Goal: Use online tool/utility: Utilize a website feature to perform a specific function

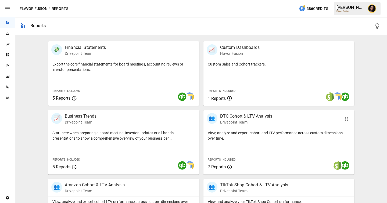
scroll to position [102, 0]
click at [120, 84] on div "Export the core financial statements for board meetings, accounting reviews or …" at bounding box center [123, 83] width 151 height 47
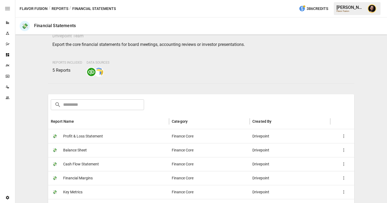
scroll to position [30, 0]
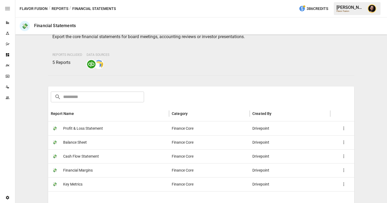
click at [60, 8] on button "Reports" at bounding box center [60, 8] width 17 height 7
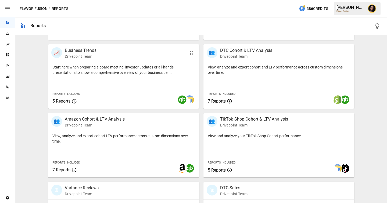
scroll to position [168, 0]
click at [240, 76] on div "View, analyze and export cohort and LTV performance across custom dimensions ov…" at bounding box center [279, 86] width 151 height 47
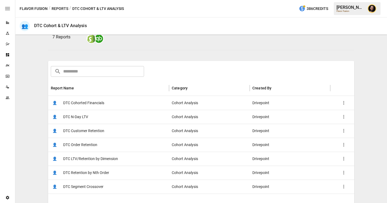
scroll to position [56, 0]
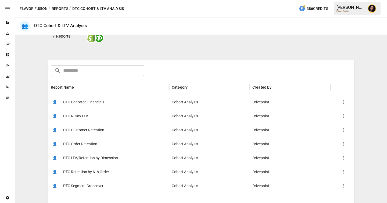
click at [103, 104] on span "DTC Cohorted Financials" at bounding box center [83, 103] width 41 height 14
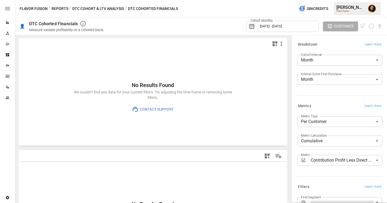
scroll to position [62, 0]
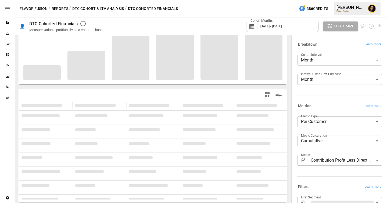
click at [329, 0] on body "**********" at bounding box center [193, 0] width 387 height 0
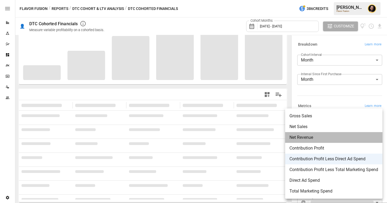
click at [324, 137] on span "Net Revenue" at bounding box center [334, 138] width 89 height 6
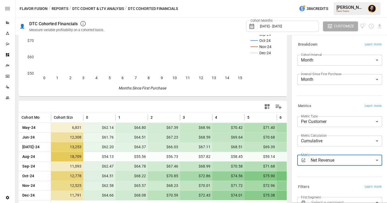
scroll to position [59, 0]
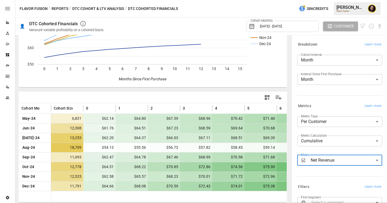
click at [318, 0] on body "Reports Experiments Dazzler Studio Dashboards Plans SmartModel ™ Data Sources T…" at bounding box center [193, 0] width 387 height 0
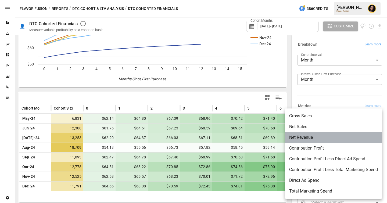
click at [308, 138] on span "Net Revenue" at bounding box center [333, 138] width 89 height 6
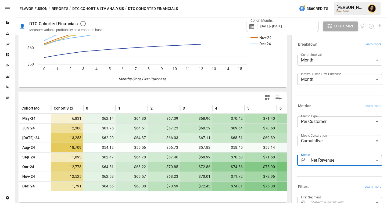
scroll to position [52, 0]
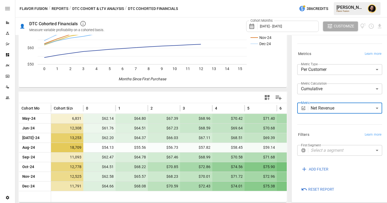
click at [322, 0] on body "Reports Experiments Dazzler Studio Dashboards Plans SmartModel ™ Data Sources T…" at bounding box center [193, 0] width 387 height 0
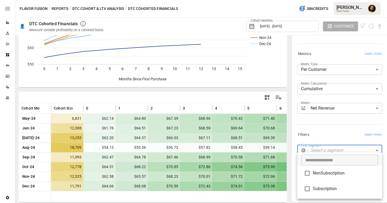
click at [328, 133] on div at bounding box center [193, 101] width 387 height 203
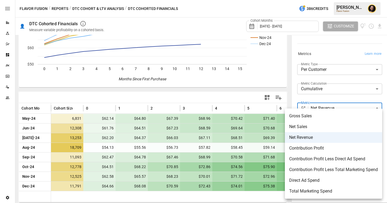
click at [326, 0] on body "Reports Experiments Dazzler Studio Dashboards Plans SmartModel ™ Data Sources T…" at bounding box center [193, 0] width 387 height 0
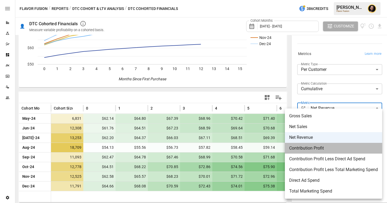
click at [317, 149] on span "Contribution Profit" at bounding box center [333, 148] width 89 height 6
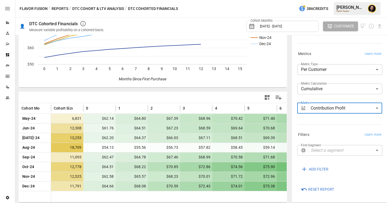
scroll to position [59, 0]
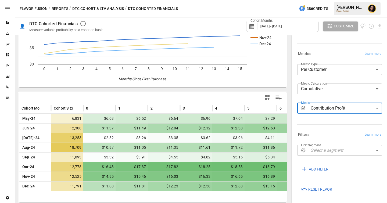
click at [321, 0] on body "Reports Experiments Dazzler Studio Dashboards Plans SmartModel ™ Data Sources T…" at bounding box center [193, 0] width 387 height 0
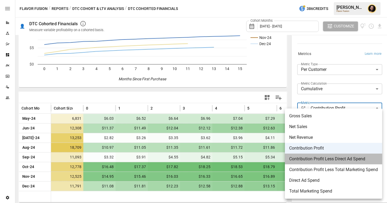
click at [324, 158] on span "Contribution Profit Less Direct Ad Spend" at bounding box center [333, 159] width 89 height 6
type input "**********"
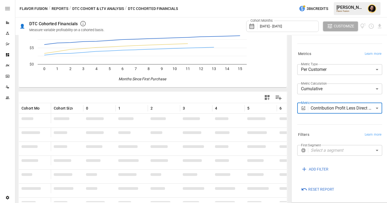
scroll to position [59, 0]
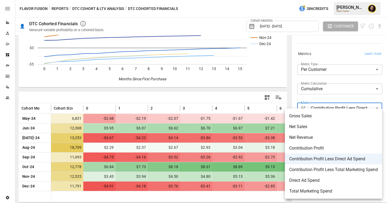
click at [355, 0] on body "Reports Experiments Dazzler Studio Dashboards Plans SmartModel ™ Data Sources T…" at bounding box center [193, 0] width 387 height 0
click at [191, 97] on div at bounding box center [193, 101] width 387 height 203
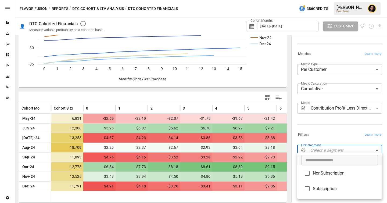
click at [333, 0] on body "Reports Experiments Dazzler Studio Dashboards Plans SmartModel ™ Data Sources T…" at bounding box center [193, 0] width 387 height 0
click at [328, 135] on div at bounding box center [193, 101] width 387 height 203
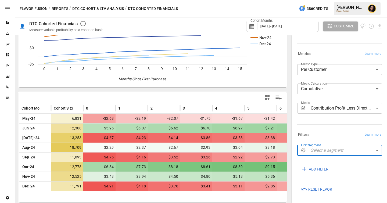
click at [346, 0] on body "Reports Experiments Dazzler Studio Dashboards Plans SmartModel ™ Data Sources T…" at bounding box center [193, 0] width 387 height 0
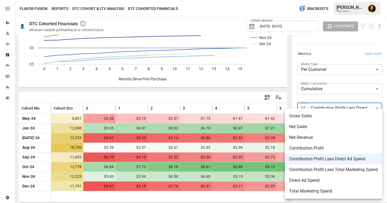
click at [203, 100] on div at bounding box center [193, 101] width 387 height 203
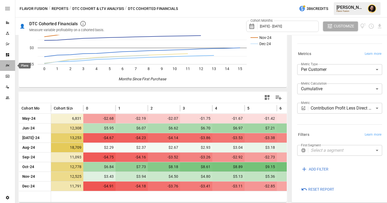
click at [7, 66] on icon "Plans" at bounding box center [7, 65] width 3 height 3
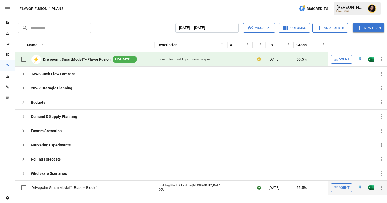
click at [381, 188] on icon "button" at bounding box center [382, 188] width 6 height 6
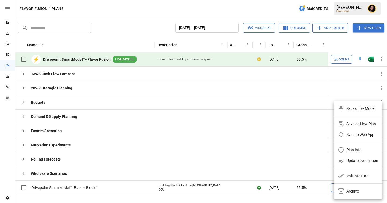
click at [354, 190] on div "Archive" at bounding box center [353, 191] width 12 height 6
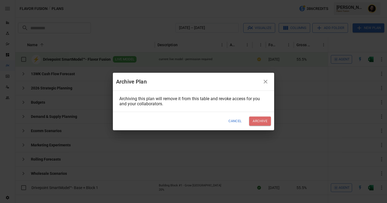
click at [262, 123] on button "Archive" at bounding box center [260, 121] width 22 height 9
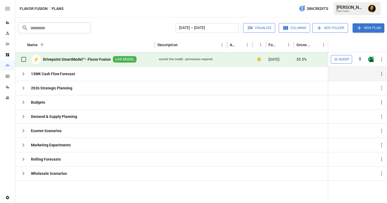
click at [25, 76] on icon "button" at bounding box center [23, 74] width 6 height 6
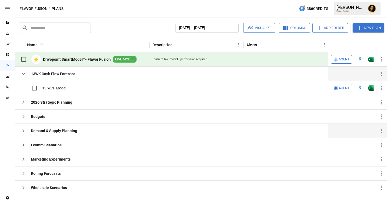
click at [24, 132] on icon "button" at bounding box center [23, 131] width 6 height 6
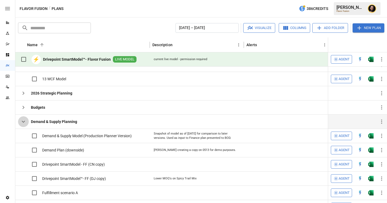
click at [23, 122] on icon "button" at bounding box center [23, 122] width 3 height 2
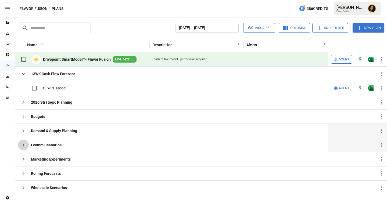
click at [23, 146] on icon "button" at bounding box center [23, 145] width 6 height 6
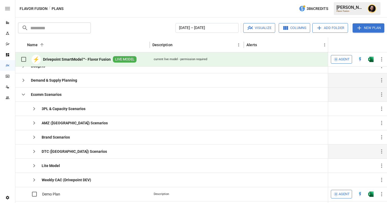
click at [35, 151] on icon "button" at bounding box center [34, 152] width 6 height 6
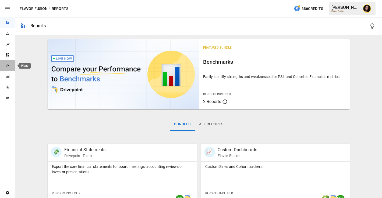
click at [10, 64] on div "Plans" at bounding box center [7, 65] width 15 height 4
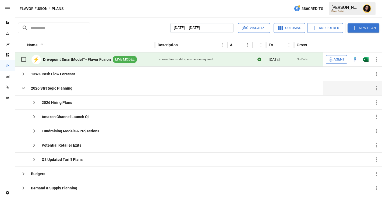
click at [22, 90] on icon "button" at bounding box center [23, 88] width 6 height 6
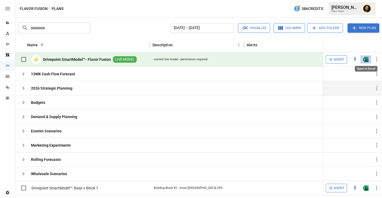
click at [365, 58] on img "Open in Excel" at bounding box center [365, 59] width 5 height 5
click at [340, 60] on span "Agent" at bounding box center [339, 59] width 11 height 6
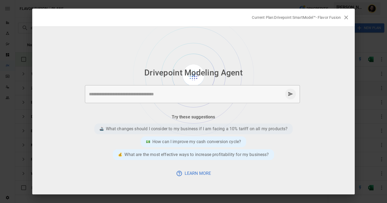
click at [168, 131] on p "What changes should I consider to my business if I am facing a 10% tariff on al…" at bounding box center [197, 129] width 182 height 6
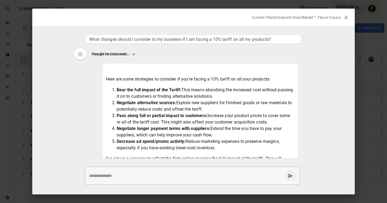
scroll to position [47, 0]
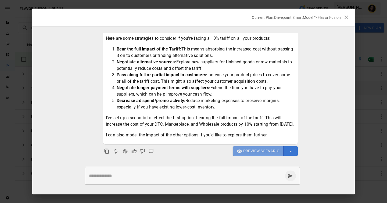
click at [252, 151] on span "Preview Scenario" at bounding box center [261, 151] width 36 height 7
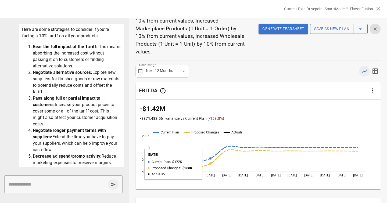
scroll to position [0, 0]
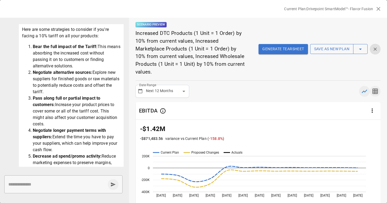
click at [377, 90] on icon "button" at bounding box center [375, 91] width 5 height 5
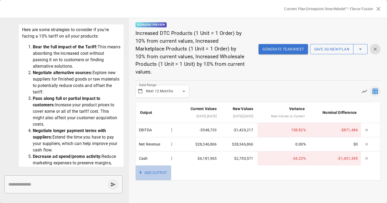
click at [156, 174] on button "+ ADD OUTPUT" at bounding box center [154, 173] width 36 height 15
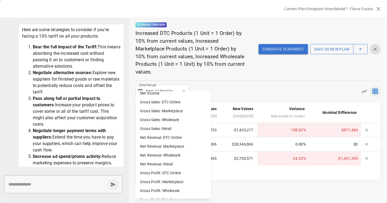
scroll to position [27, 0]
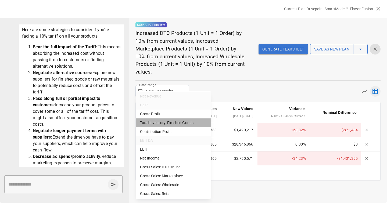
click at [166, 123] on li "Total Inventory: Finished Goods" at bounding box center [173, 123] width 75 height 9
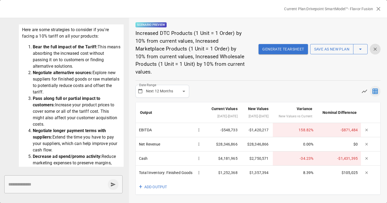
scroll to position [8, 0]
click at [158, 191] on button "+ ADD OUTPUT" at bounding box center [154, 187] width 36 height 15
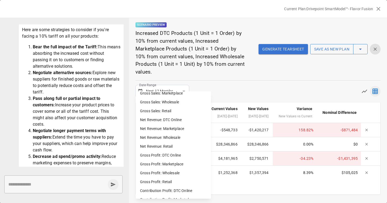
scroll to position [129, 0]
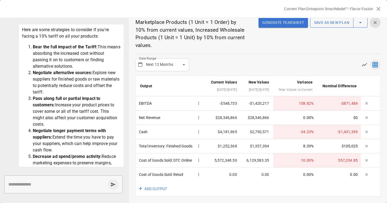
scroll to position [0, 0]
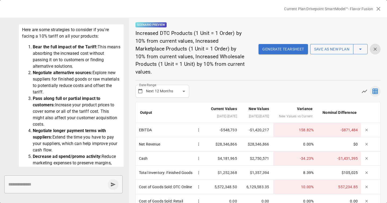
click at [272, 51] on button "Generate Tearsheet" at bounding box center [283, 49] width 49 height 10
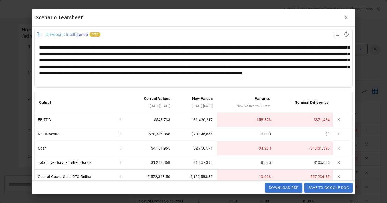
click at [92, 68] on div "**********" at bounding box center [193, 63] width 309 height 39
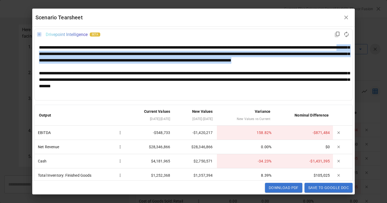
drag, startPoint x: 94, startPoint y: 68, endPoint x: 92, endPoint y: 54, distance: 13.3
click at [92, 54] on div "**********" at bounding box center [193, 70] width 309 height 52
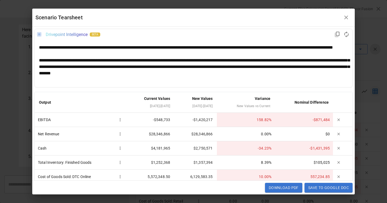
click at [297, 65] on div "**********" at bounding box center [193, 66] width 309 height 19
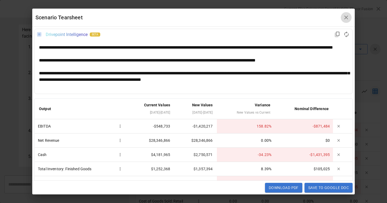
click at [347, 19] on icon "button" at bounding box center [346, 17] width 6 height 6
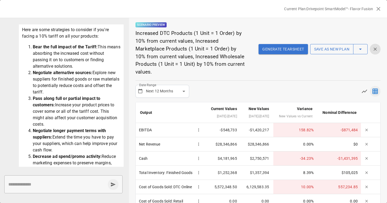
scroll to position [39, 0]
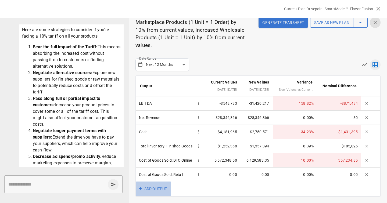
click at [153, 190] on button "+ ADD OUTPUT" at bounding box center [154, 189] width 36 height 15
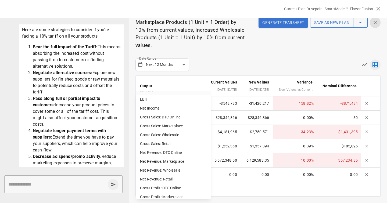
scroll to position [139, 0]
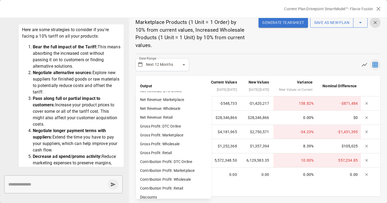
click at [232, 49] on div at bounding box center [193, 101] width 387 height 203
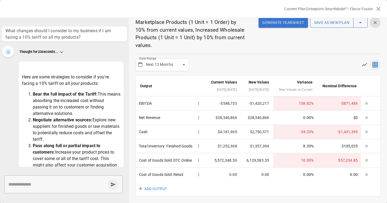
scroll to position [0, 0]
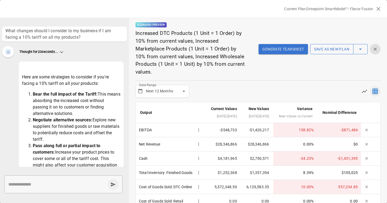
click at [292, 50] on button "Generate Tearsheet" at bounding box center [283, 49] width 49 height 10
